Goal: Find specific page/section: Find specific page/section

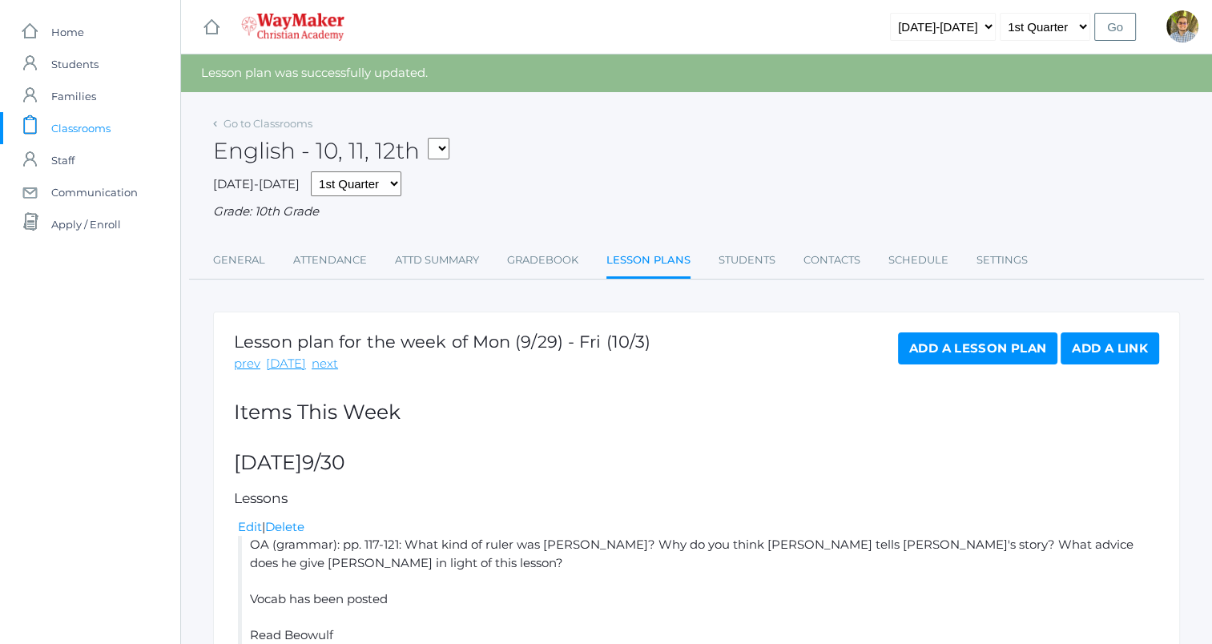
click at [80, 128] on span "Classrooms" at bounding box center [80, 128] width 59 height 32
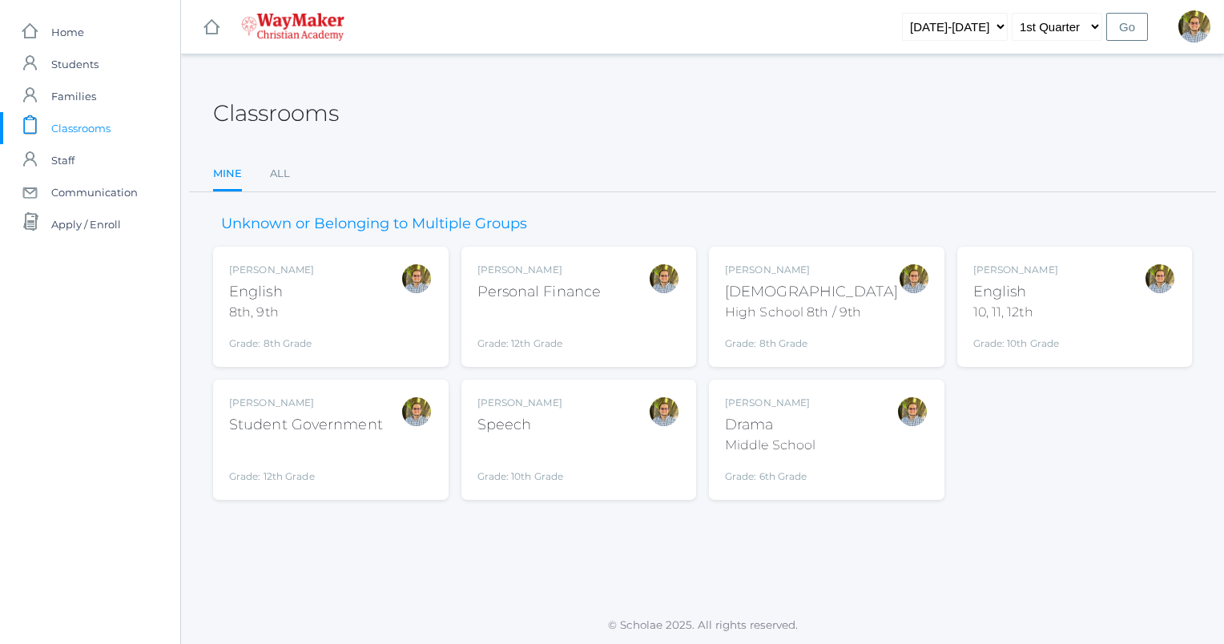
click at [1119, 304] on div "Kylen Braileanu English 10, 11, 12th Grade: 10th Grade HSENGLISH" at bounding box center [1076, 307] width 204 height 88
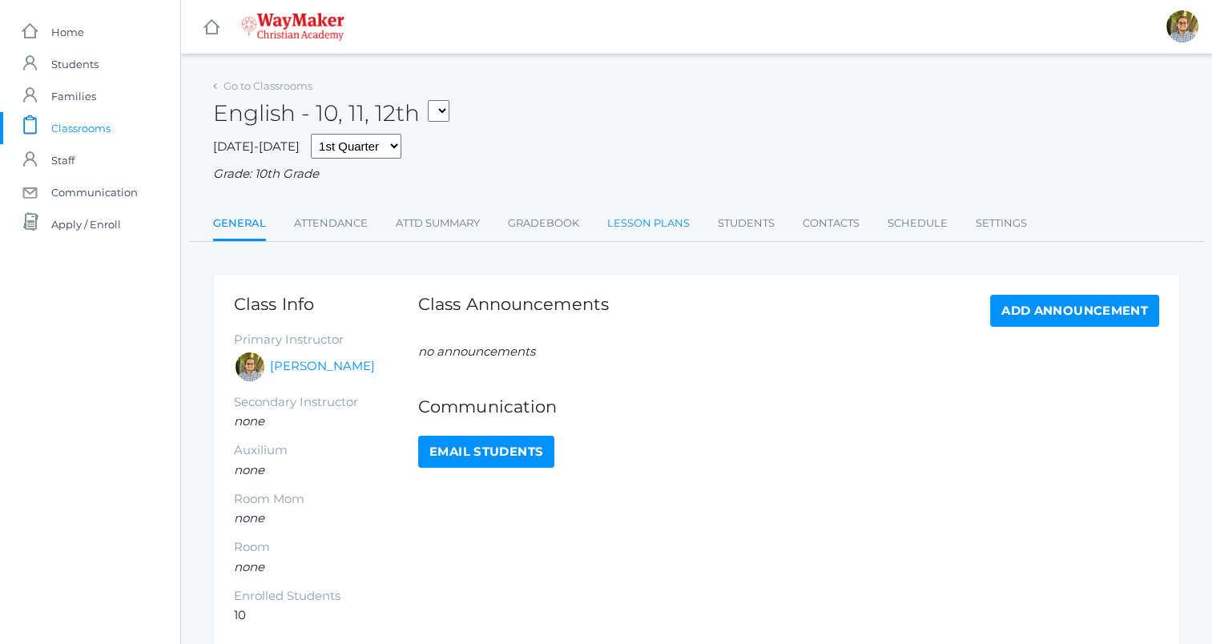
click at [664, 225] on link "Lesson Plans" at bounding box center [648, 224] width 83 height 32
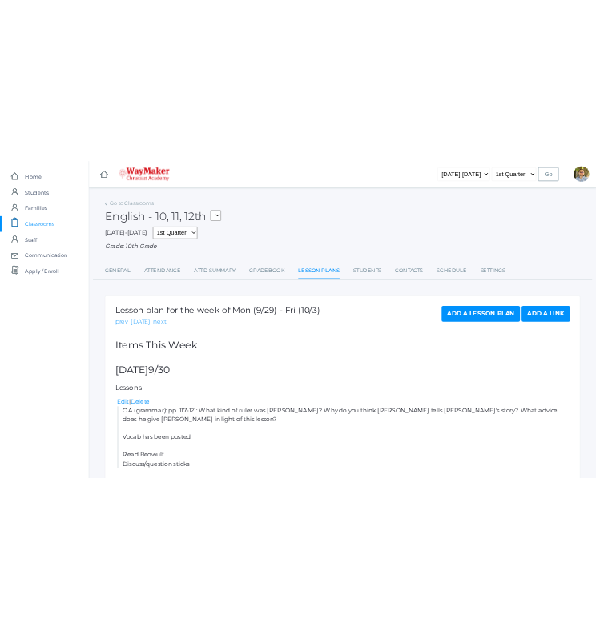
scroll to position [460, 0]
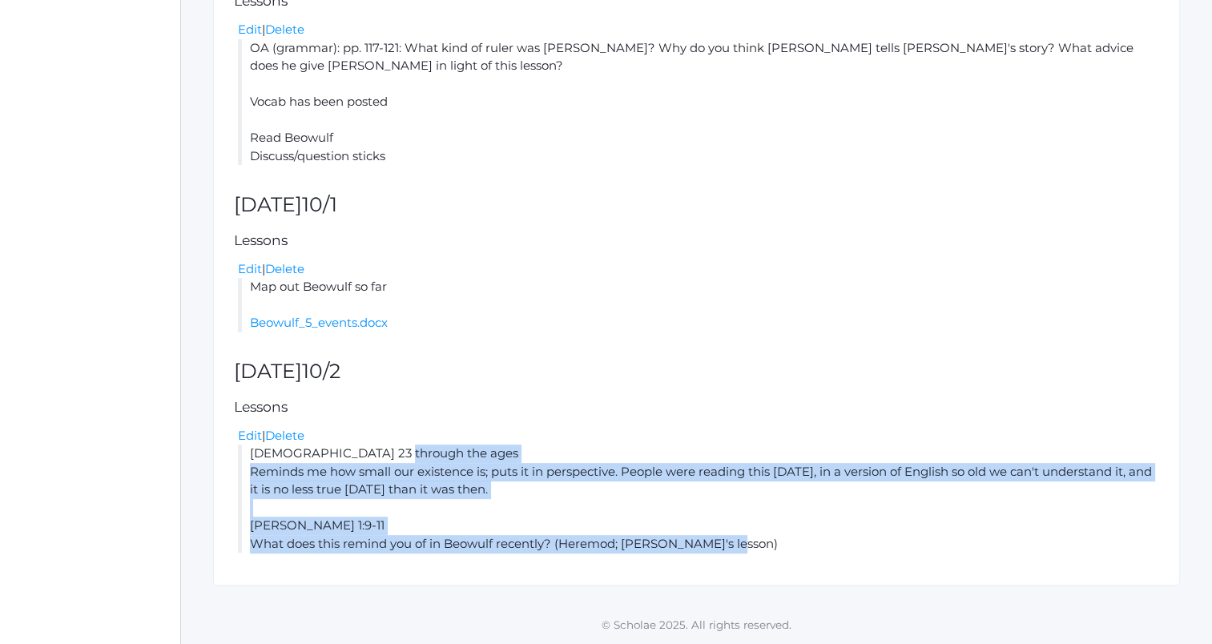
drag, startPoint x: 250, startPoint y: 455, endPoint x: 780, endPoint y: 542, distance: 536.8
click at [780, 542] on li "[DEMOGRAPHIC_DATA] 23 through the ages Reminds me how small our existence is; p…" at bounding box center [698, 499] width 921 height 108
copy li "[DEMOGRAPHIC_DATA] 23 through the ages Reminds me how small our existence is; p…"
click at [828, 526] on li "[DEMOGRAPHIC_DATA] 23 through the ages Reminds me how small our existence is; p…" at bounding box center [698, 499] width 921 height 108
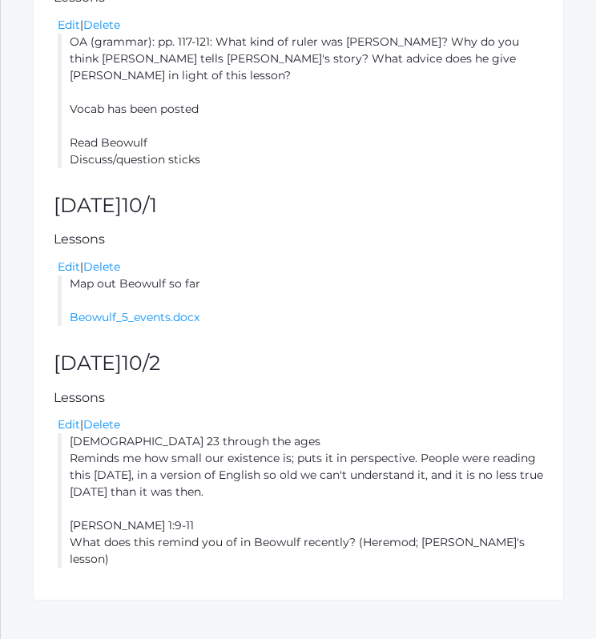
scroll to position [535, 0]
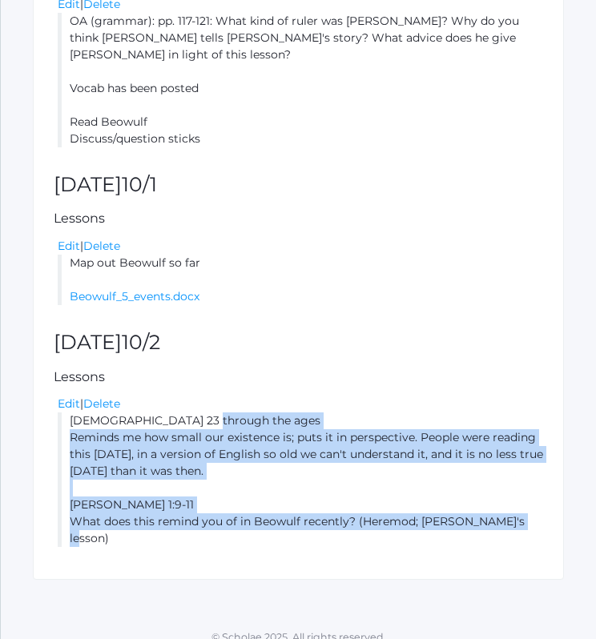
drag, startPoint x: 70, startPoint y: 419, endPoint x: 548, endPoint y: 597, distance: 510.4
click at [548, 597] on div "icons/ui/navigation/hamburger Created with Sketch. icons/ui/navigation/home Cre…" at bounding box center [298, 60] width 596 height 1191
click at [476, 539] on div "Lesson plan for the week of Mon (9/29) - Fri (10/3) prev [DATE] next Add a Less…" at bounding box center [298, 163] width 531 height 833
drag, startPoint x: 70, startPoint y: 421, endPoint x: 529, endPoint y: 534, distance: 473.0
click at [529, 534] on div "Lesson plan for the week of Mon (9/29) - Fri (10/3) prev [DATE] next Add a Less…" at bounding box center [298, 163] width 531 height 833
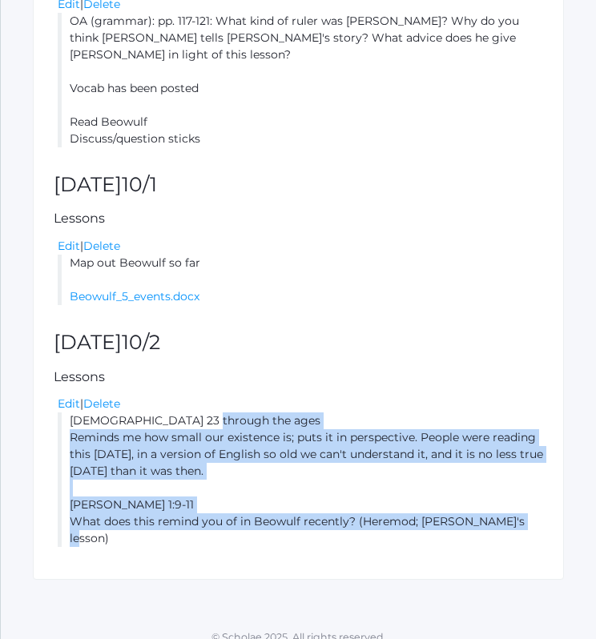
copy li "[DEMOGRAPHIC_DATA] 23 through the ages Reminds me how small our existence is; p…"
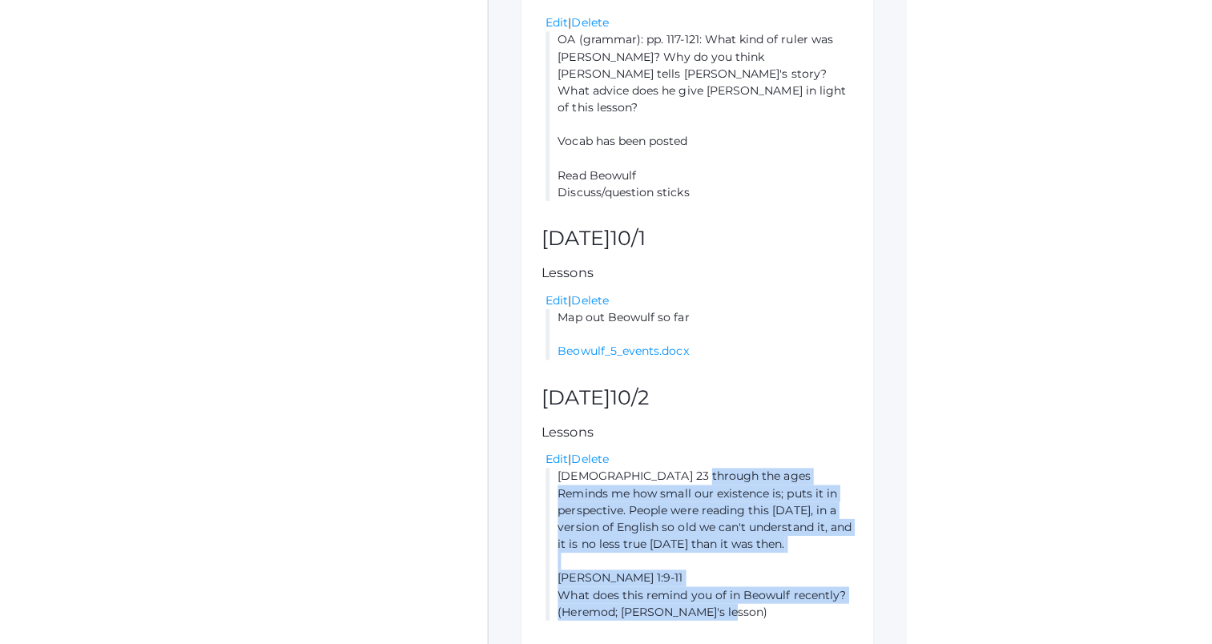
scroll to position [442, 0]
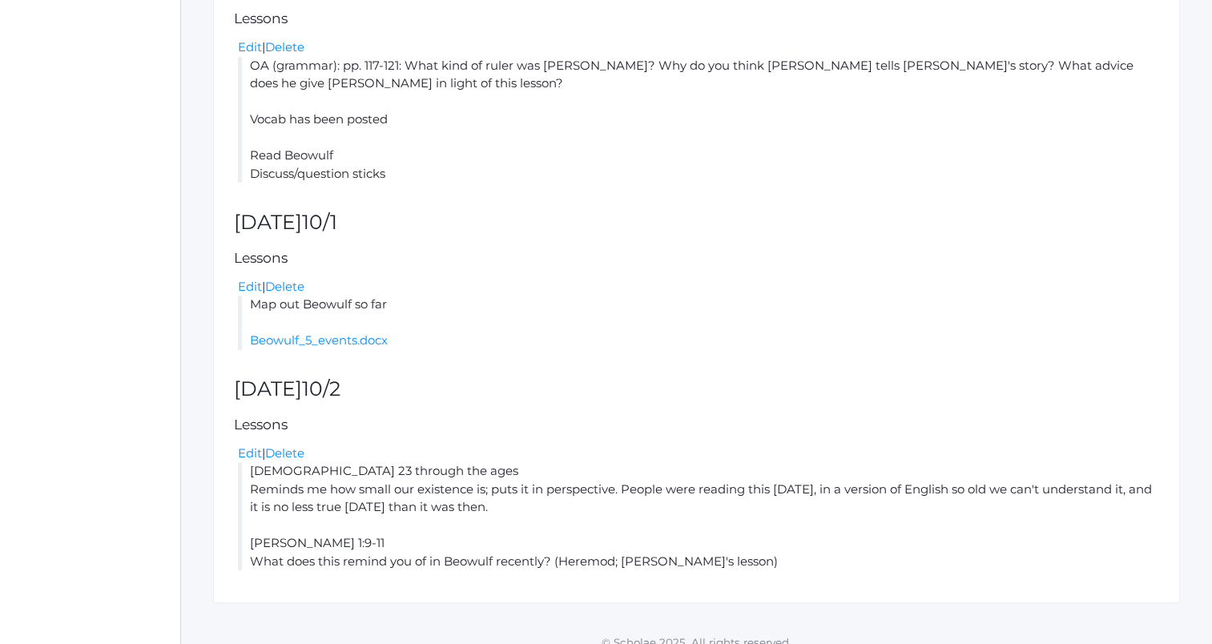
click at [595, 333] on li "Map out Beowulf so far Beowulf_5_events.docx" at bounding box center [698, 323] width 921 height 54
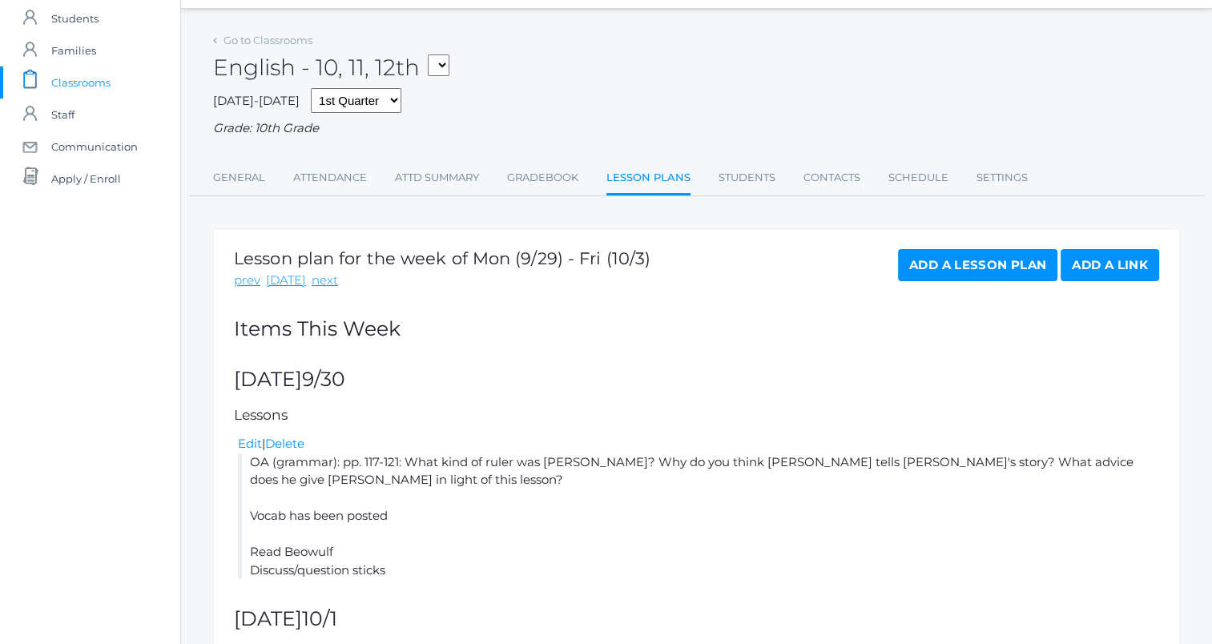
scroll to position [0, 0]
